Goal: Check status: Check status

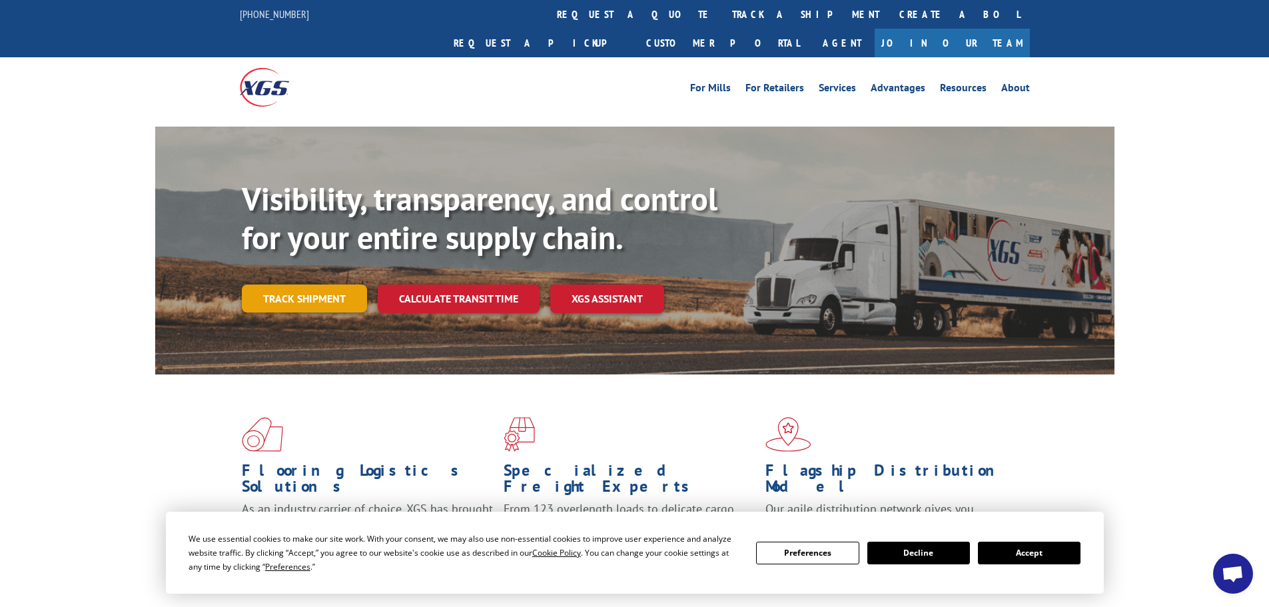
click at [299, 284] on link "Track shipment" at bounding box center [304, 298] width 125 height 28
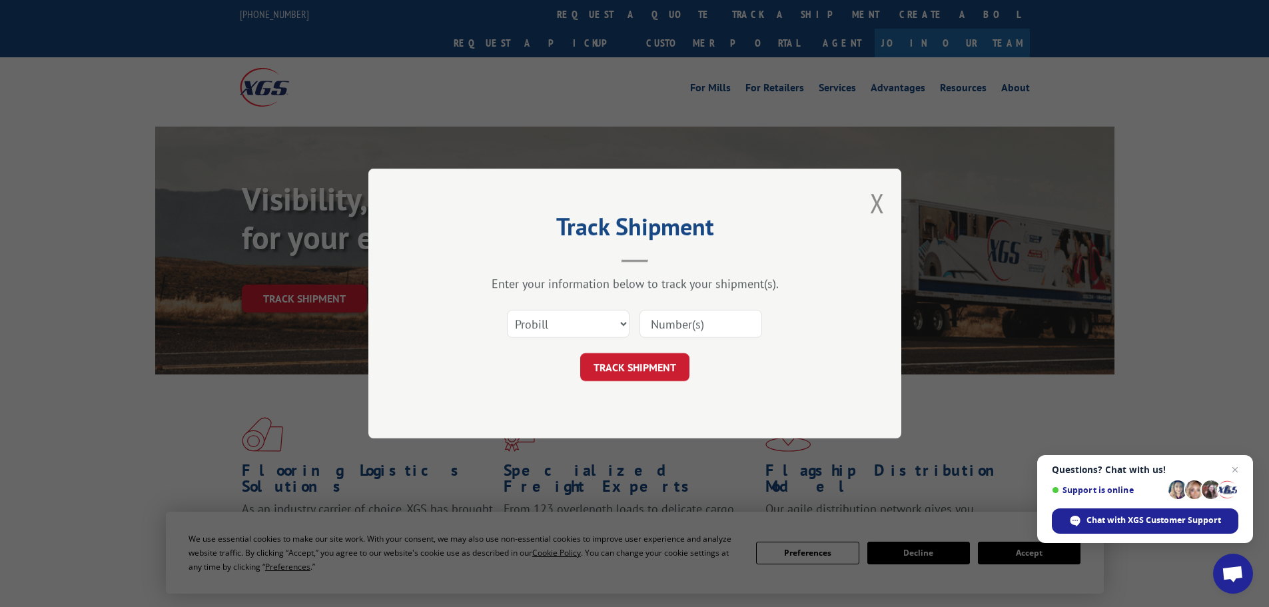
click at [675, 324] on input at bounding box center [700, 324] width 123 height 28
paste input "T1582707"
type input "T1582707"
click at [619, 371] on button "TRACK SHIPMENT" at bounding box center [634, 367] width 109 height 28
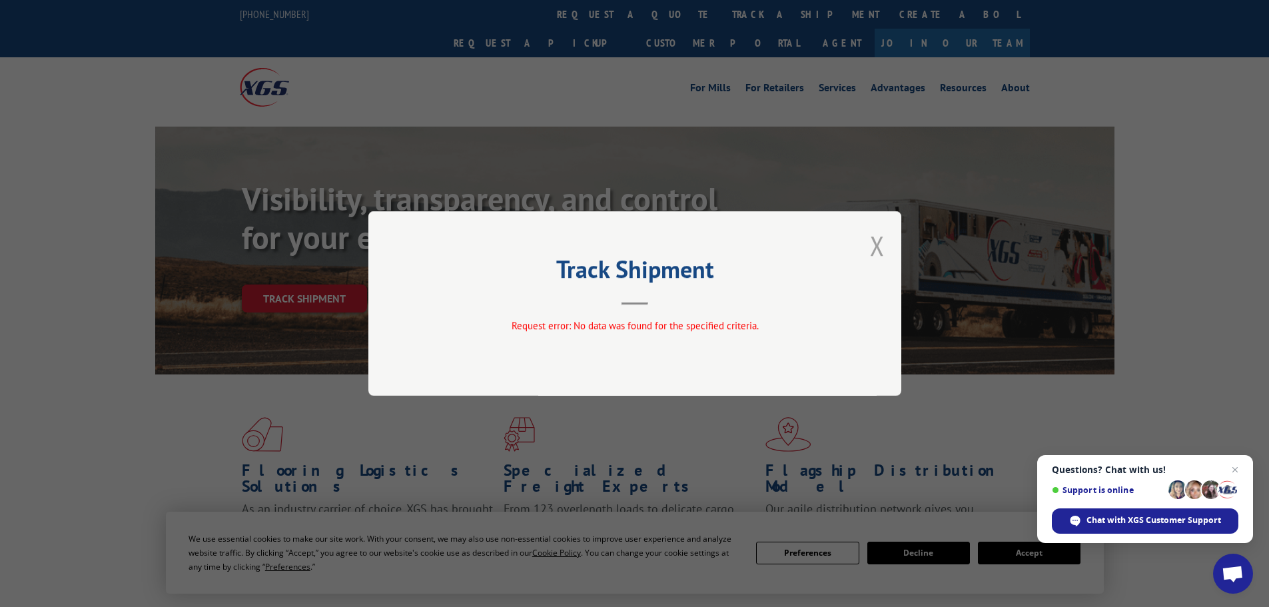
click at [880, 238] on button "Close modal" at bounding box center [877, 245] width 15 height 35
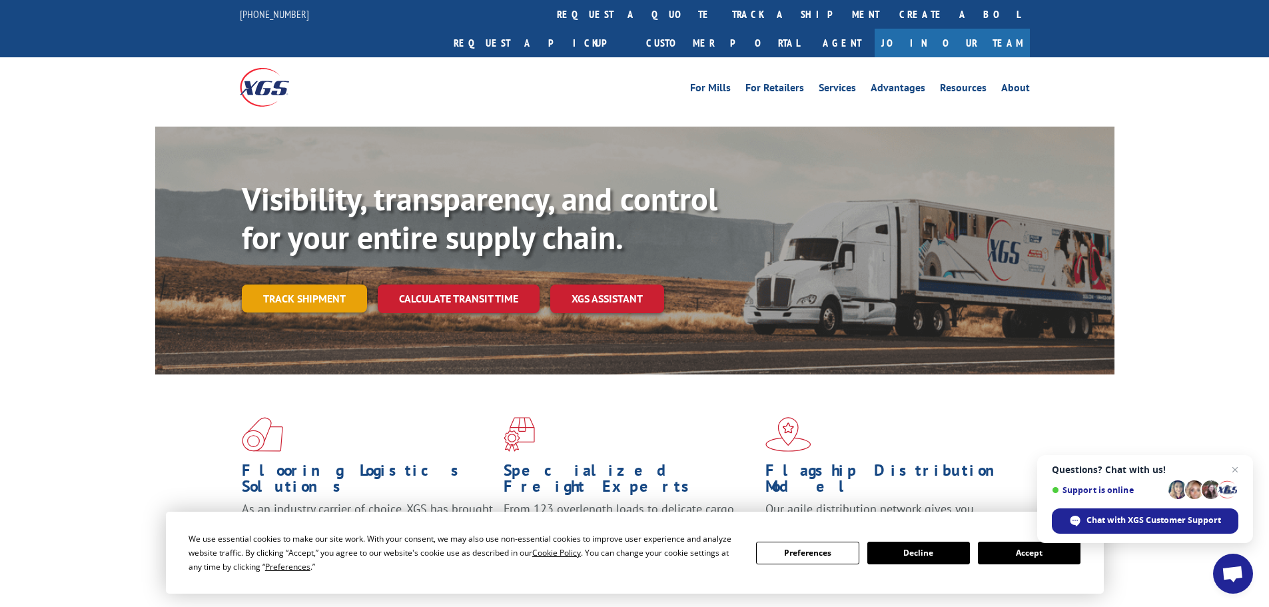
click at [306, 284] on link "Track shipment" at bounding box center [304, 298] width 125 height 28
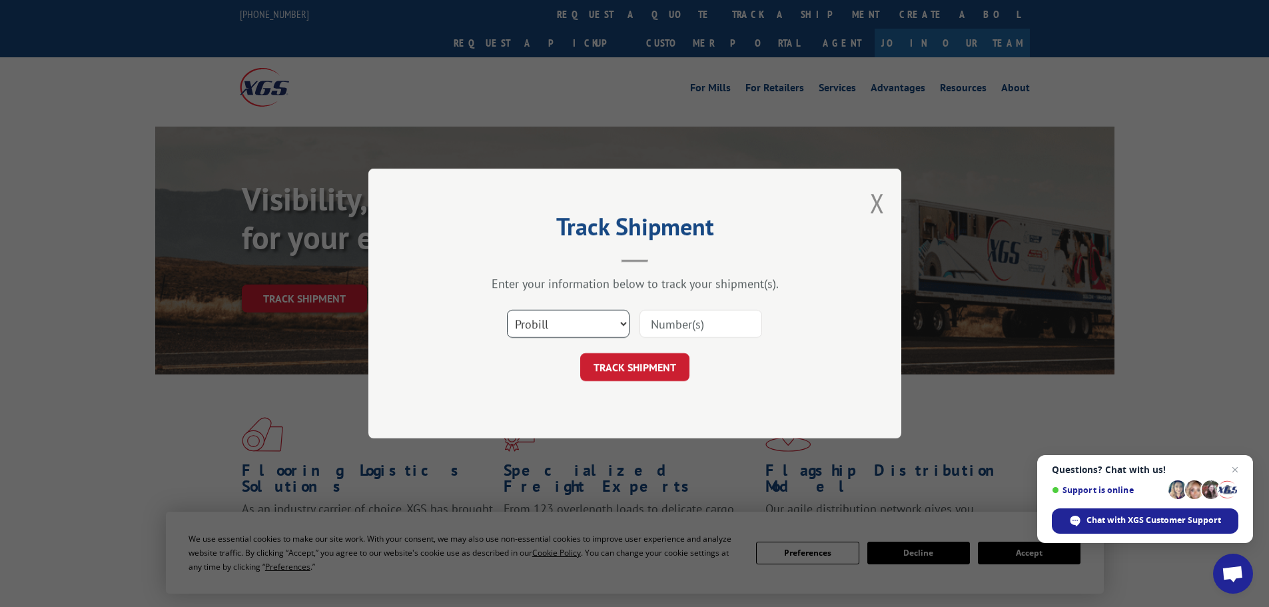
click at [617, 324] on select "Select category... Probill BOL PO" at bounding box center [568, 324] width 123 height 28
select select "bol"
click at [507, 310] on select "Select category... Probill BOL PO" at bounding box center [568, 324] width 123 height 28
click at [667, 327] on input at bounding box center [700, 324] width 123 height 28
paste input "T1582707"
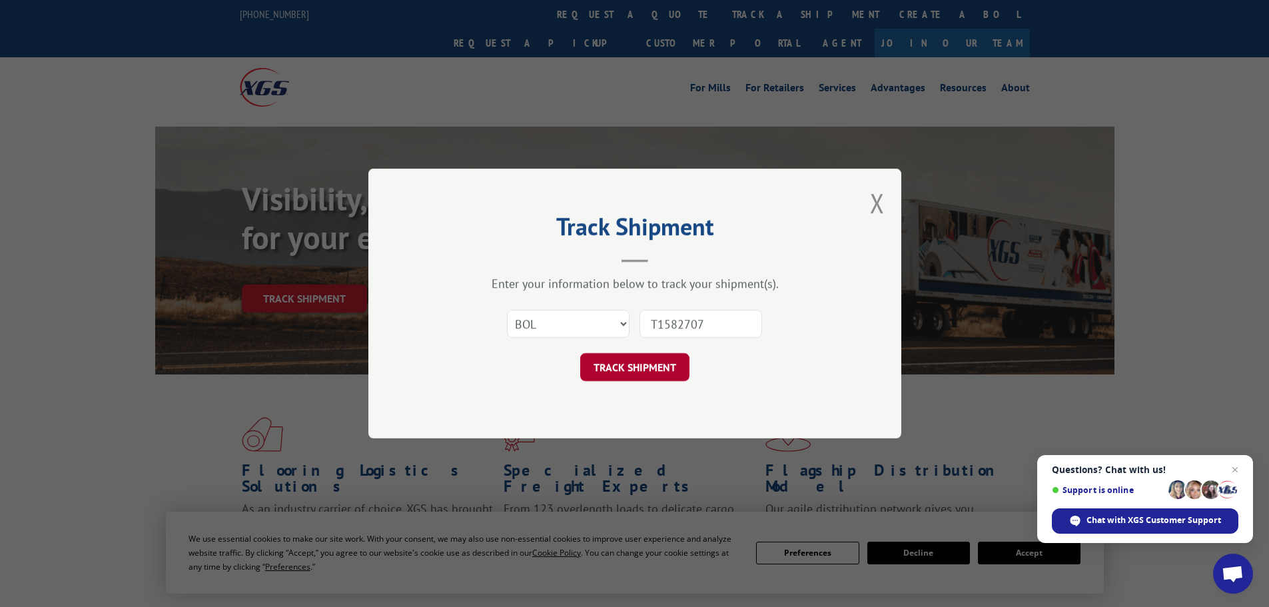
type input "T1582707"
click at [633, 365] on button "TRACK SHIPMENT" at bounding box center [634, 367] width 109 height 28
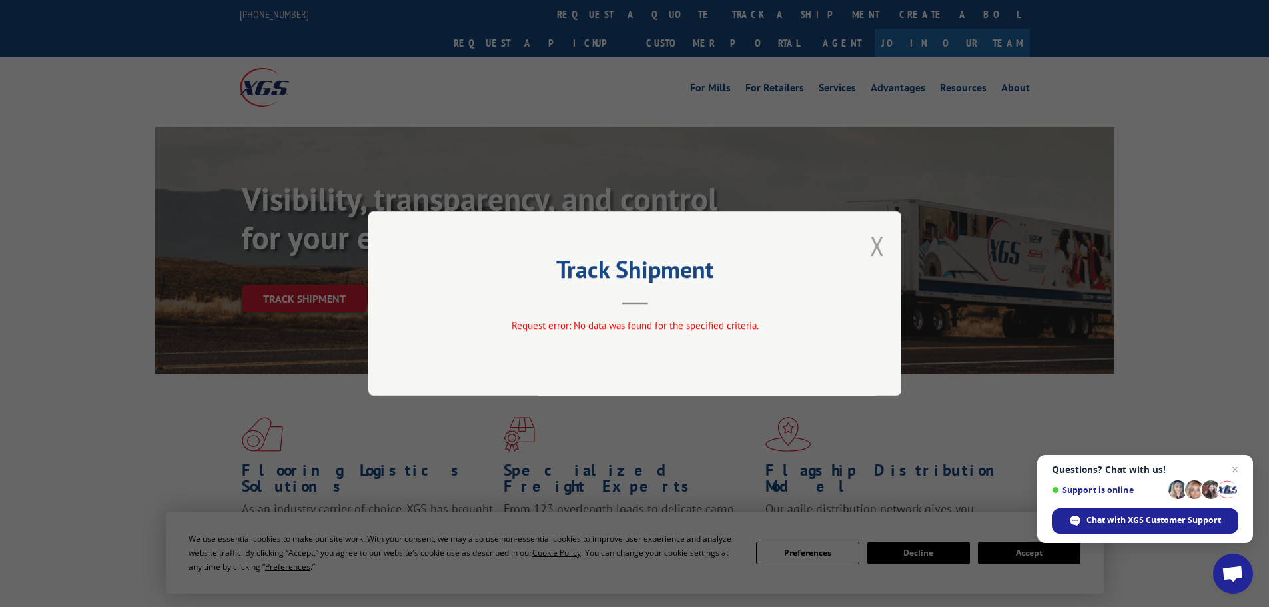
click at [877, 240] on button "Close modal" at bounding box center [877, 245] width 15 height 35
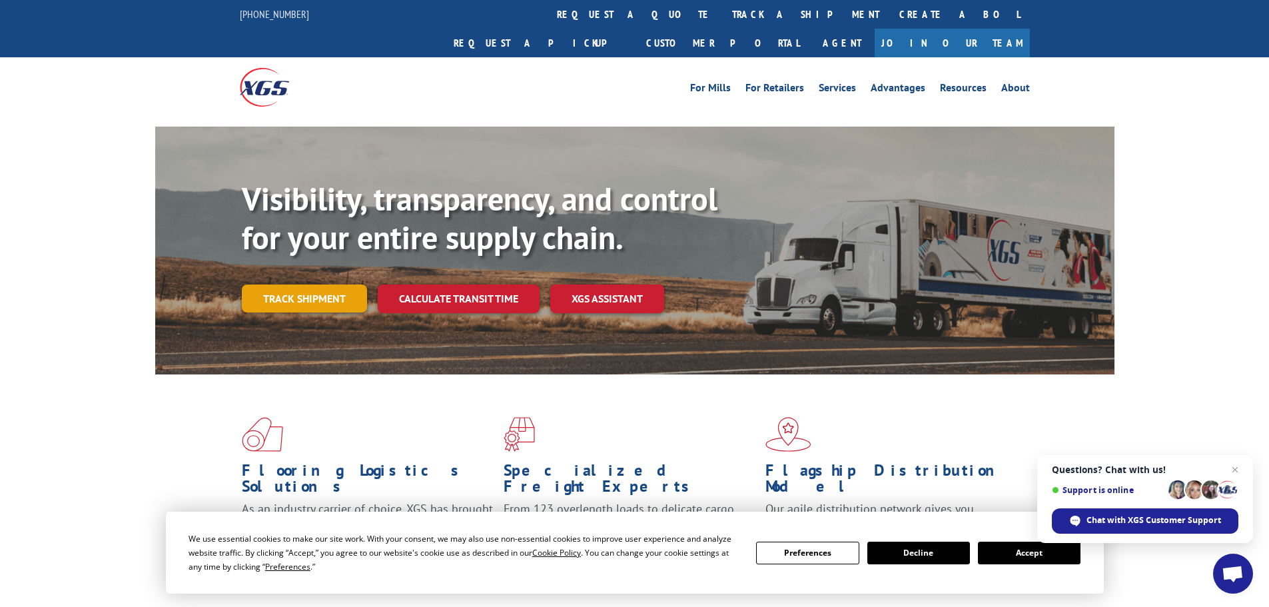
click at [342, 284] on link "Track shipment" at bounding box center [304, 298] width 125 height 28
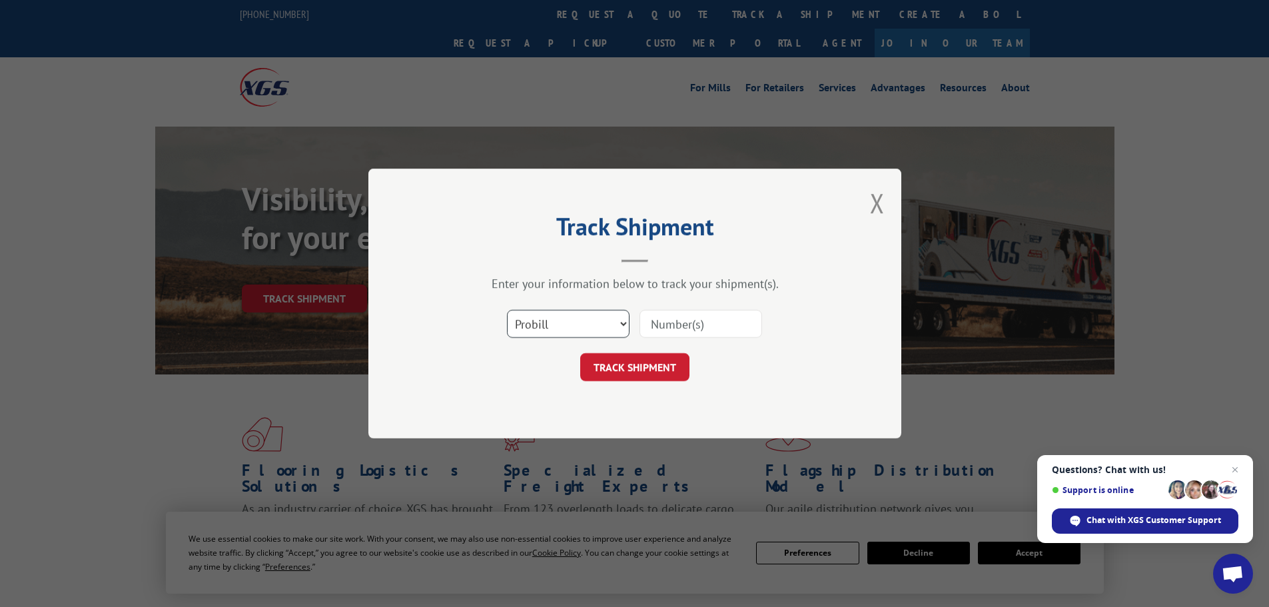
click at [619, 322] on select "Select category... Probill BOL PO" at bounding box center [568, 324] width 123 height 28
select select "po"
click at [507, 310] on select "Select category... Probill BOL PO" at bounding box center [568, 324] width 123 height 28
click at [680, 321] on input at bounding box center [700, 324] width 123 height 28
paste input "T1582707"
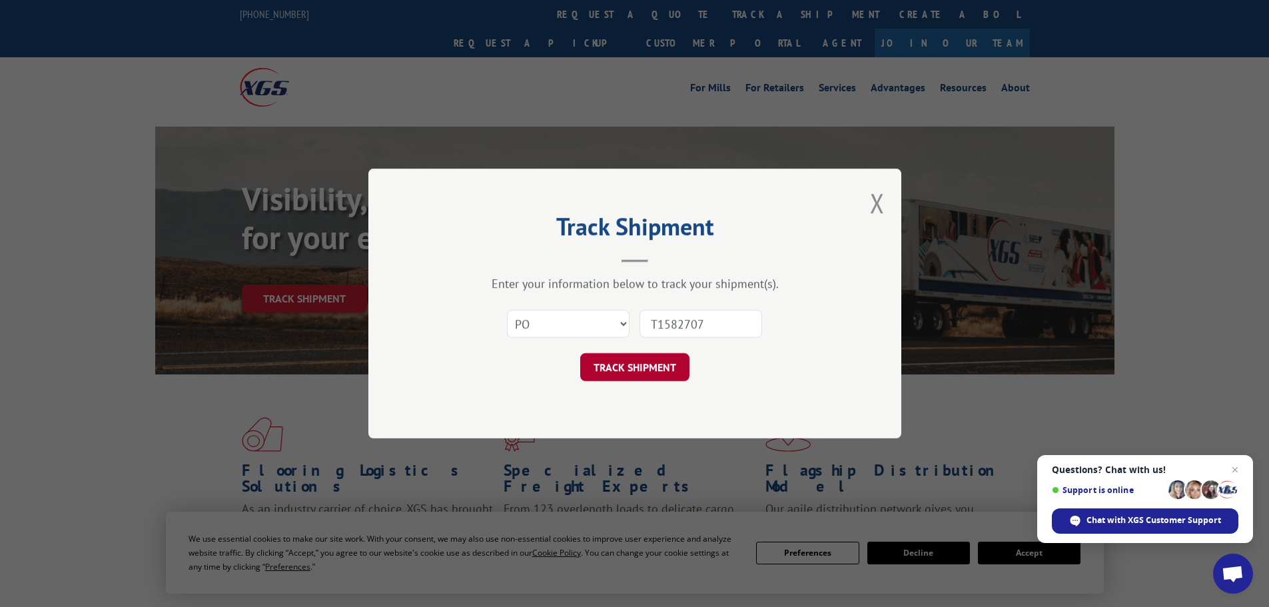
type input "T1582707"
click at [635, 362] on button "TRACK SHIPMENT" at bounding box center [634, 367] width 109 height 28
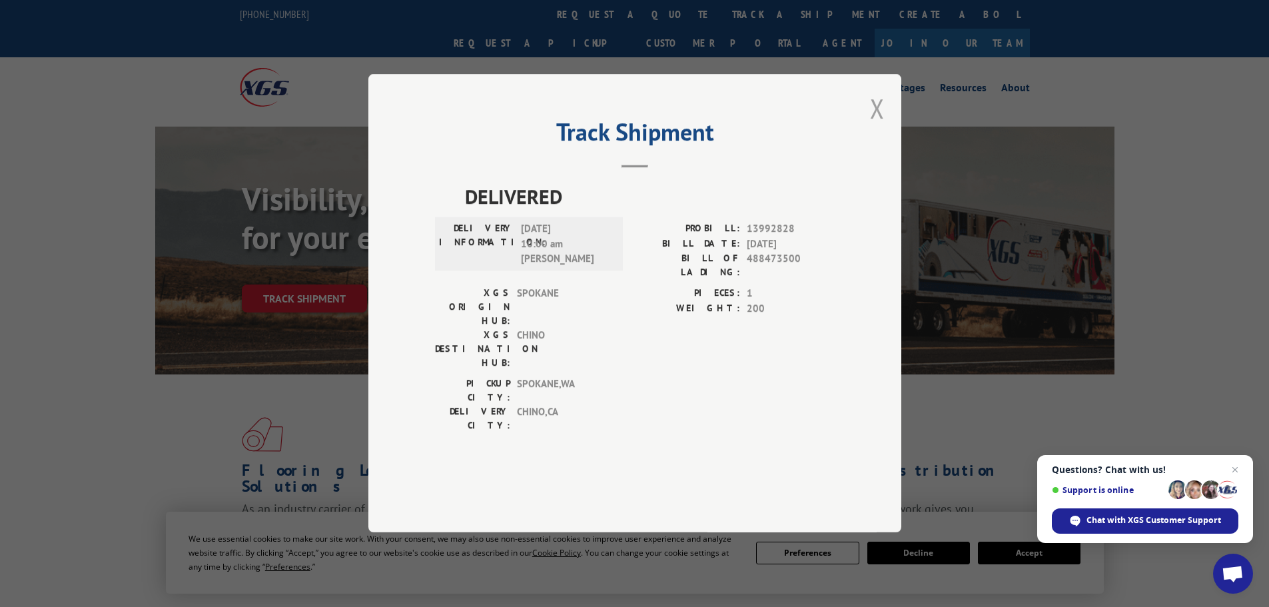
click at [875, 126] on button "Close modal" at bounding box center [877, 108] width 15 height 35
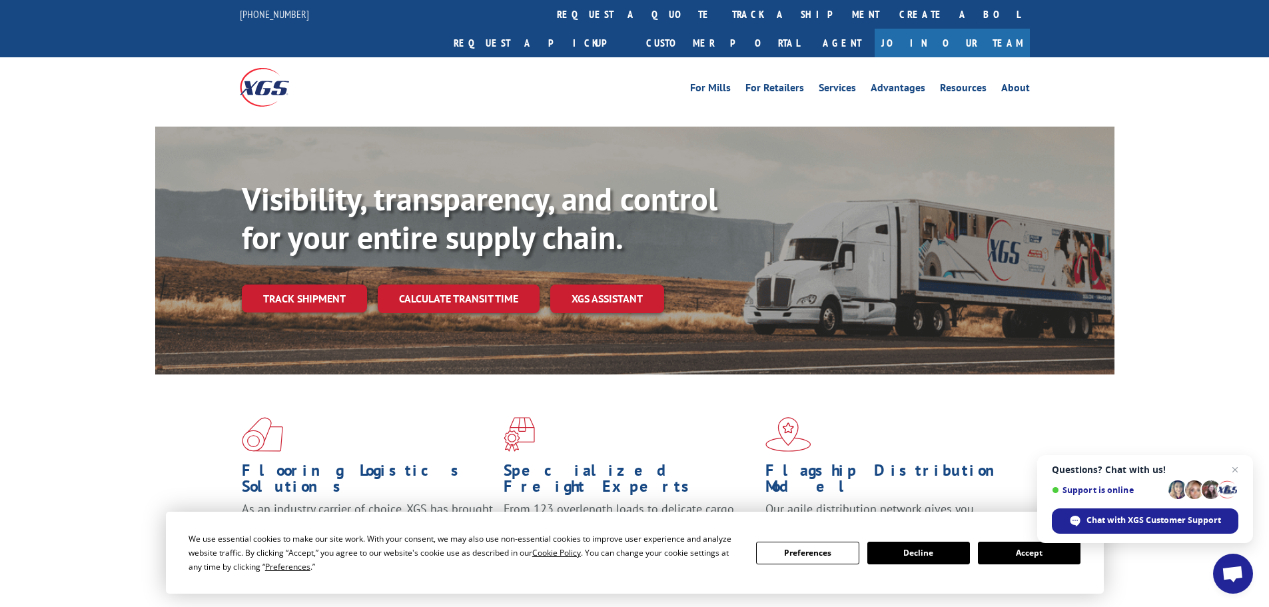
click at [918, 555] on button "Decline" at bounding box center [918, 552] width 103 height 23
